Goal: Find specific page/section: Find specific page/section

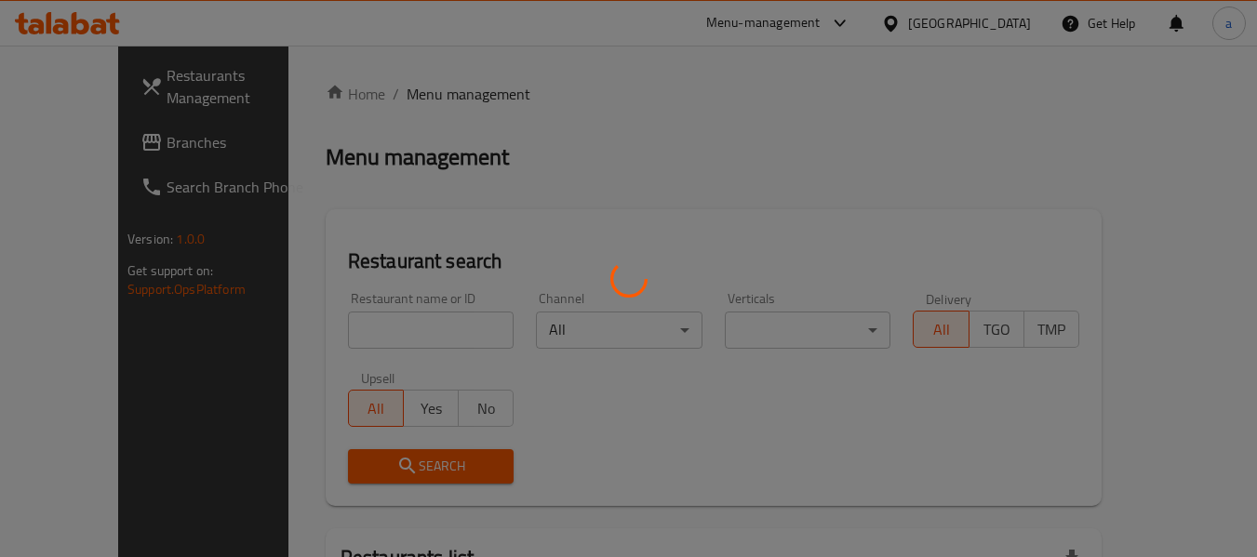
click at [95, 131] on div at bounding box center [628, 278] width 1257 height 557
click at [72, 141] on div at bounding box center [628, 278] width 1257 height 557
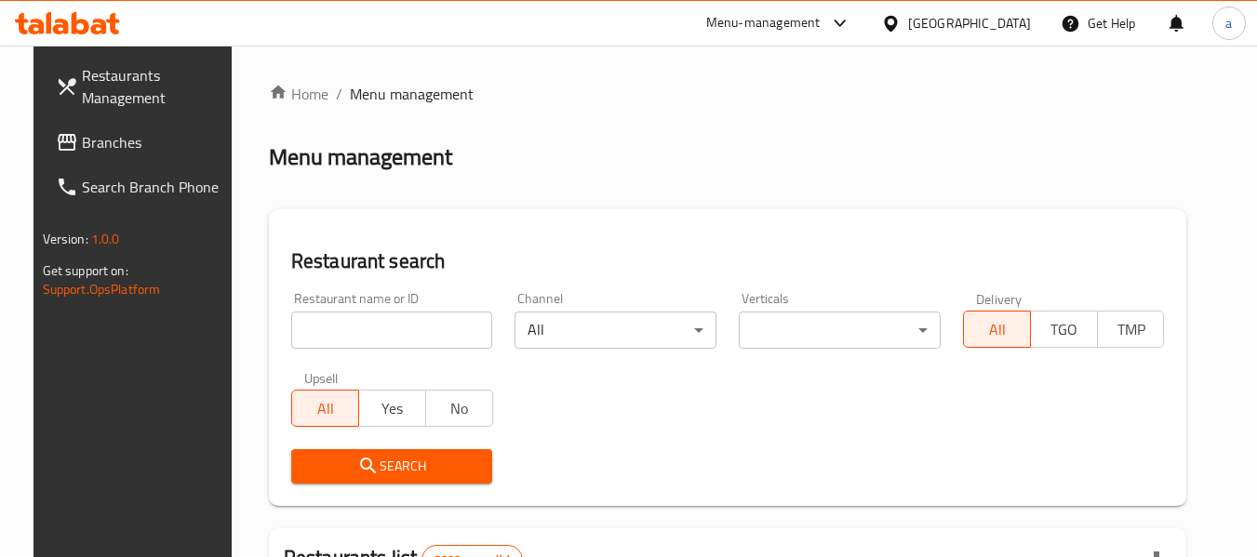
click at [82, 141] on span "Branches" at bounding box center [155, 142] width 147 height 22
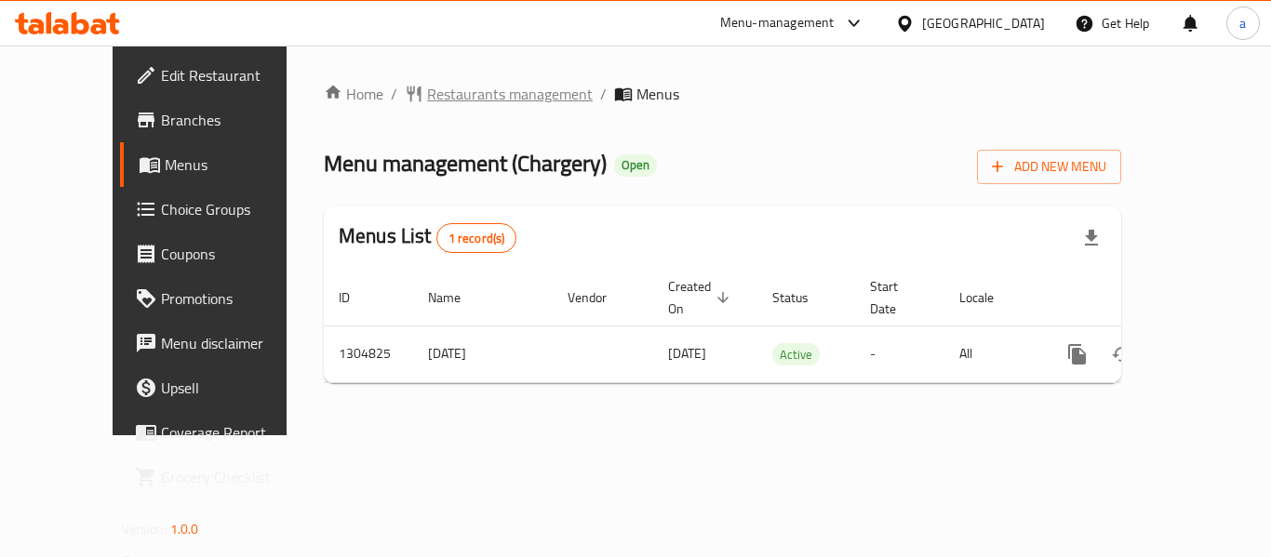
click at [427, 90] on span "Restaurants management" at bounding box center [510, 94] width 166 height 22
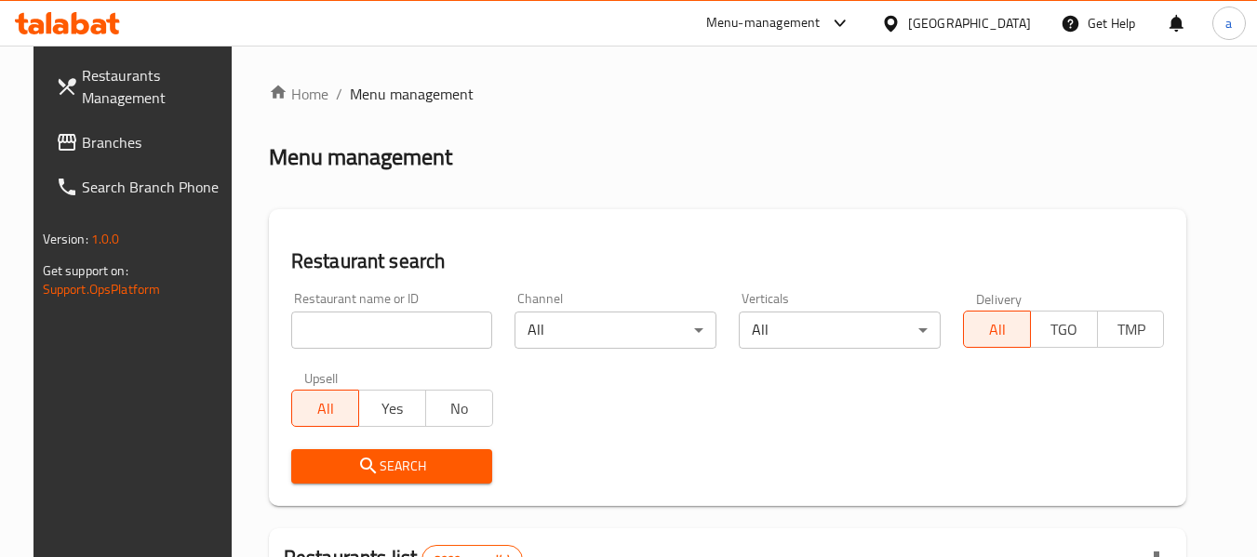
click at [998, 22] on div "[GEOGRAPHIC_DATA]" at bounding box center [969, 23] width 123 height 20
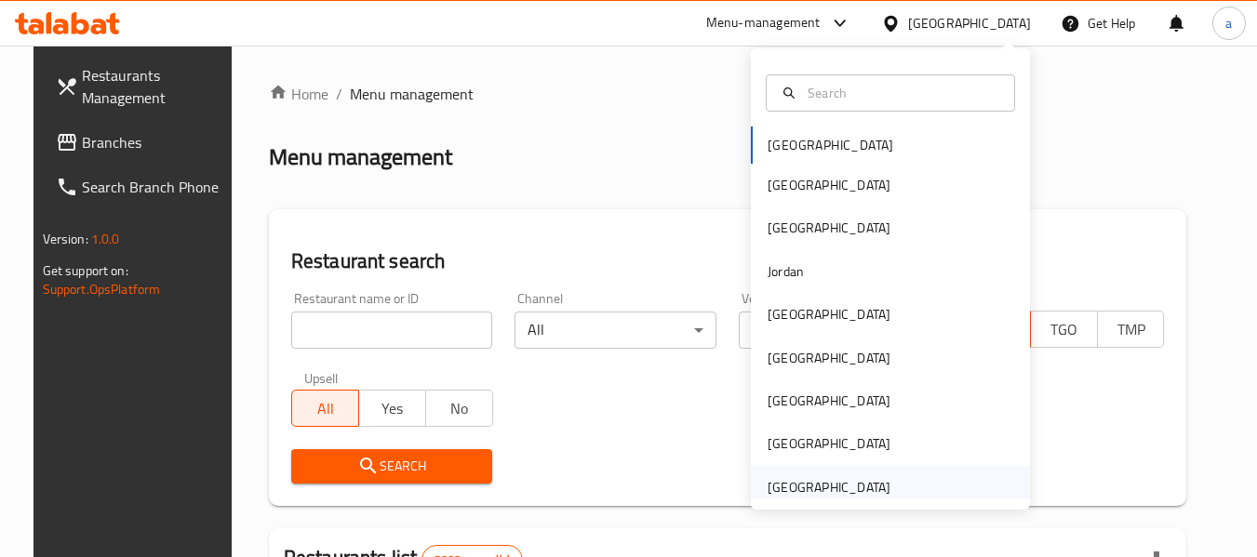
click at [803, 488] on div "United Arab Emirates" at bounding box center [829, 487] width 123 height 20
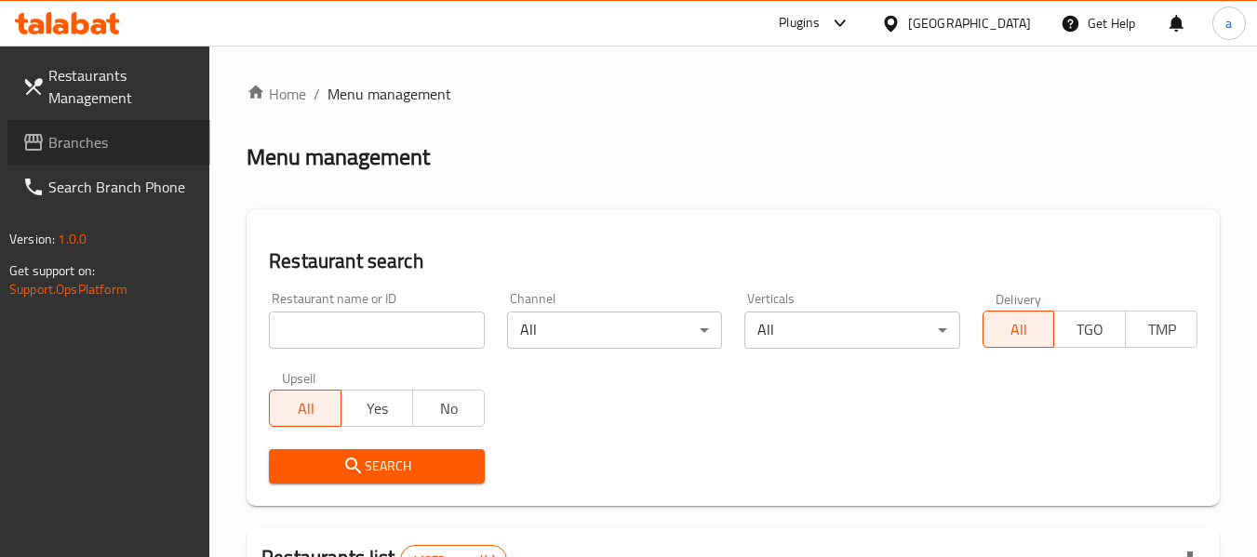
click at [90, 140] on span "Branches" at bounding box center [121, 142] width 147 height 22
